Goal: Obtain resource: Download file/media

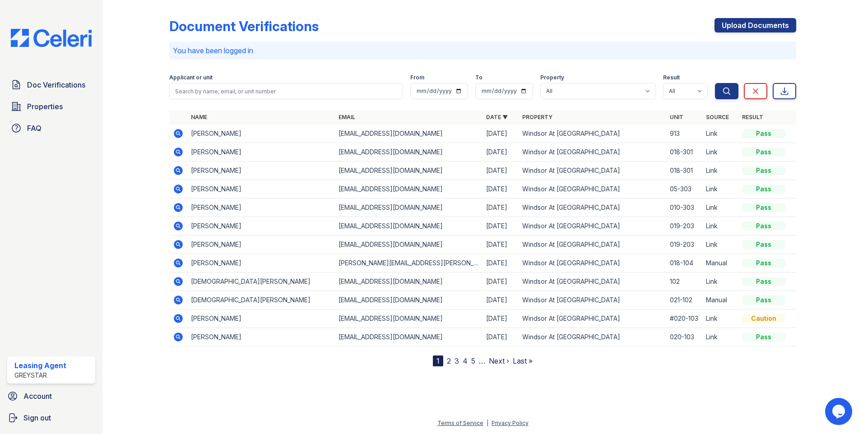
click at [176, 300] on icon at bounding box center [178, 300] width 11 height 11
click at [179, 282] on icon at bounding box center [178, 281] width 11 height 11
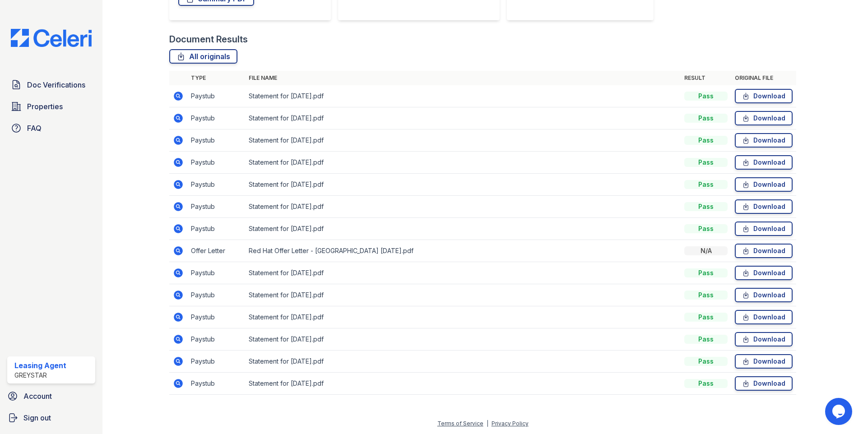
scroll to position [190, 0]
click at [755, 251] on link "Download" at bounding box center [764, 250] width 58 height 14
